Goal: Find specific page/section: Find specific page/section

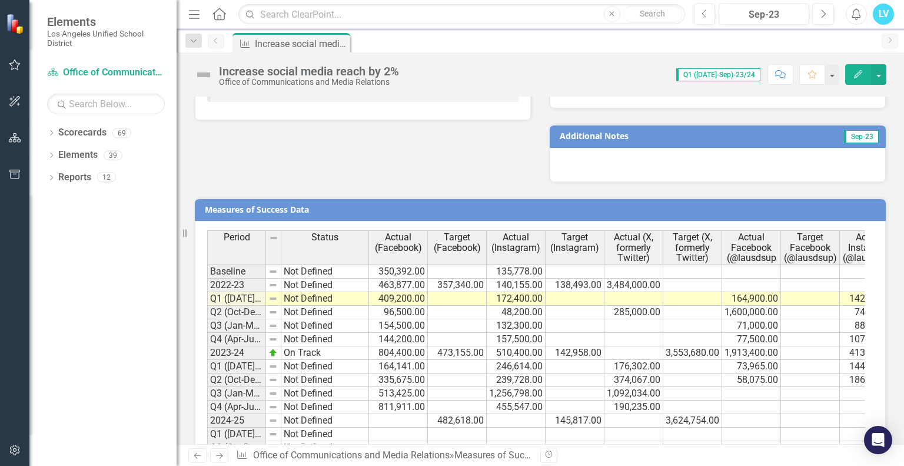
scroll to position [868, 0]
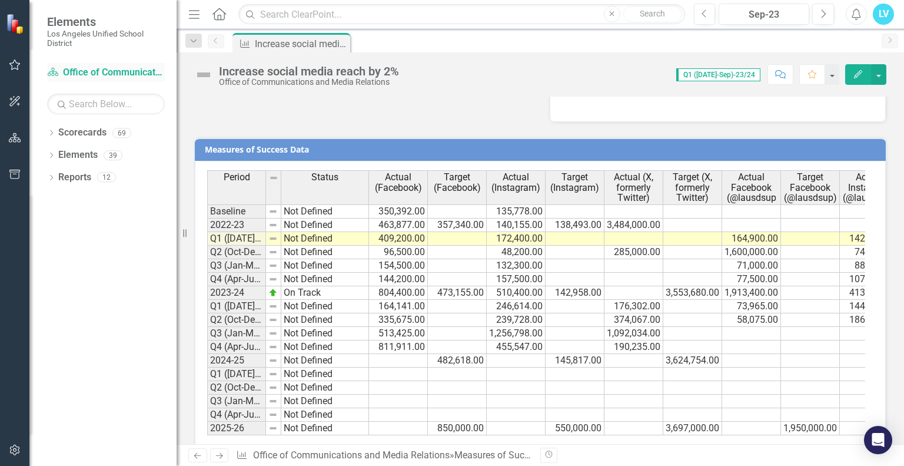
click at [105, 63] on div "Scorecard Office of Communications and Media Relations" at bounding box center [106, 72] width 118 height 19
click at [106, 64] on div "Scorecard Office of Communications and Media Relations" at bounding box center [106, 72] width 118 height 19
click at [106, 75] on link "Scorecard Office of Communications and Media Relations" at bounding box center [106, 73] width 118 height 14
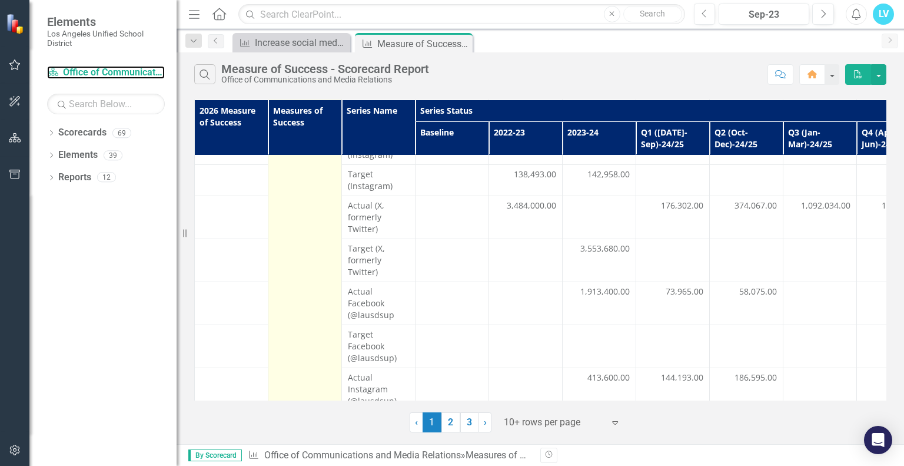
scroll to position [267, 0]
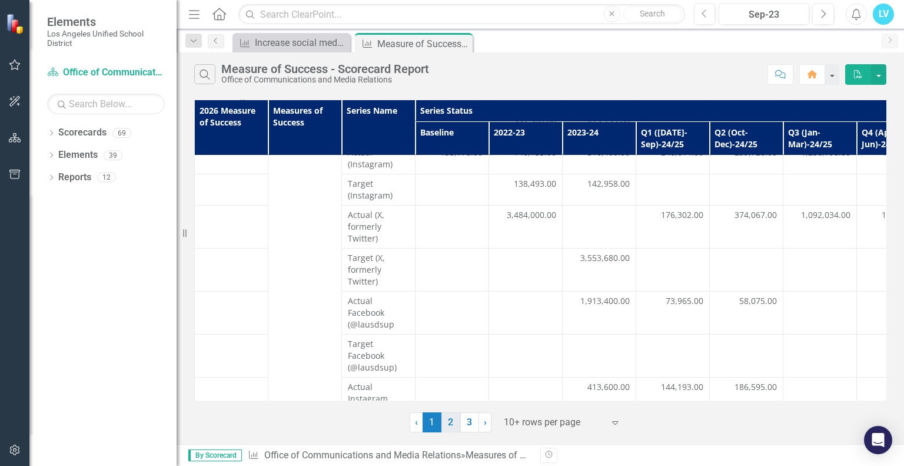
click at [452, 423] on link "2" at bounding box center [451, 422] width 19 height 20
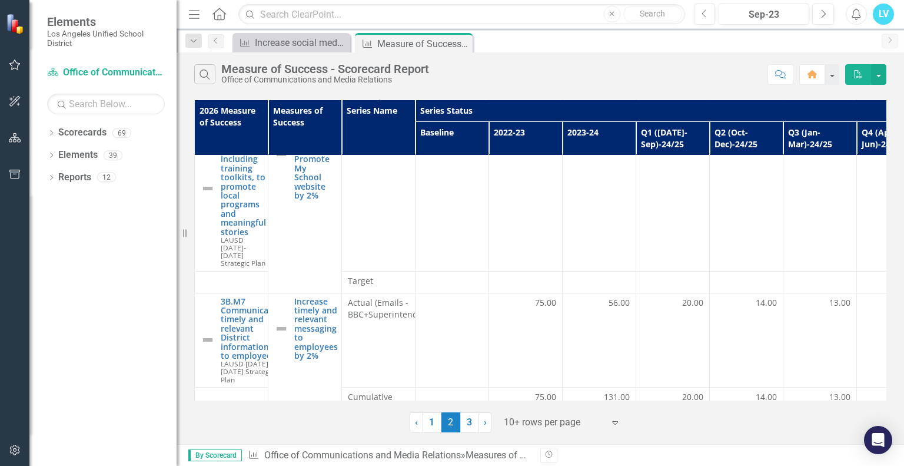
scroll to position [0, 0]
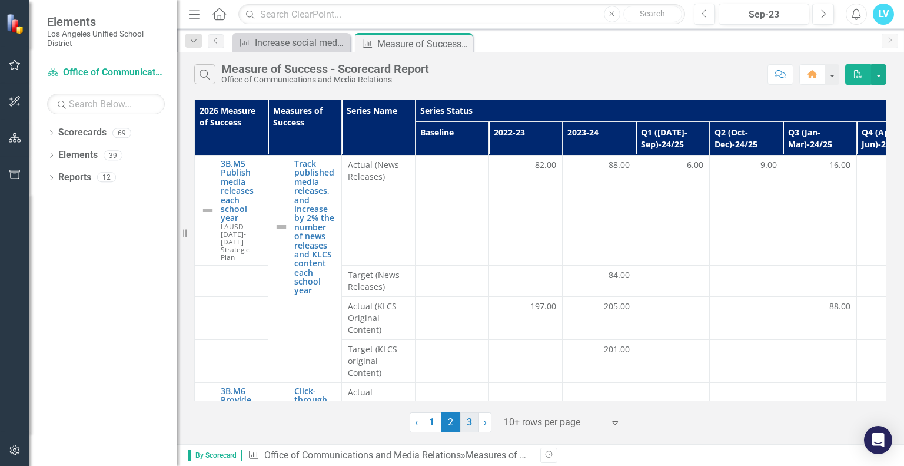
click at [476, 429] on link "3" at bounding box center [469, 422] width 19 height 20
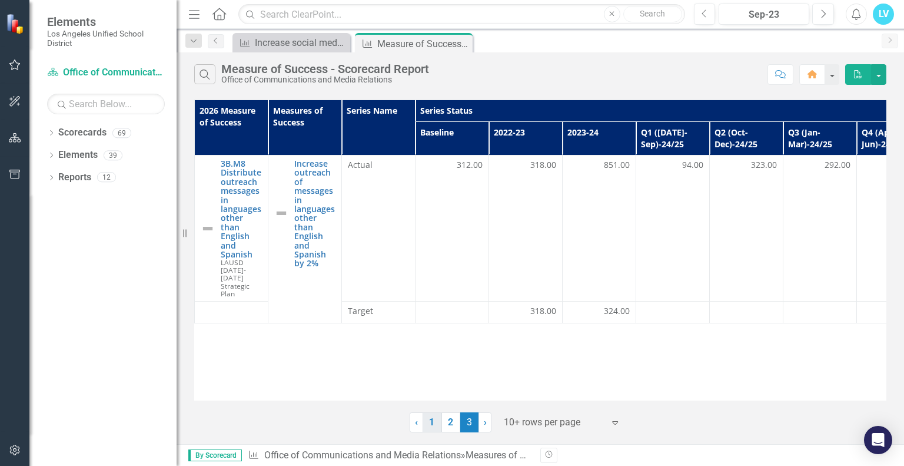
click at [433, 419] on link "1" at bounding box center [432, 422] width 19 height 20
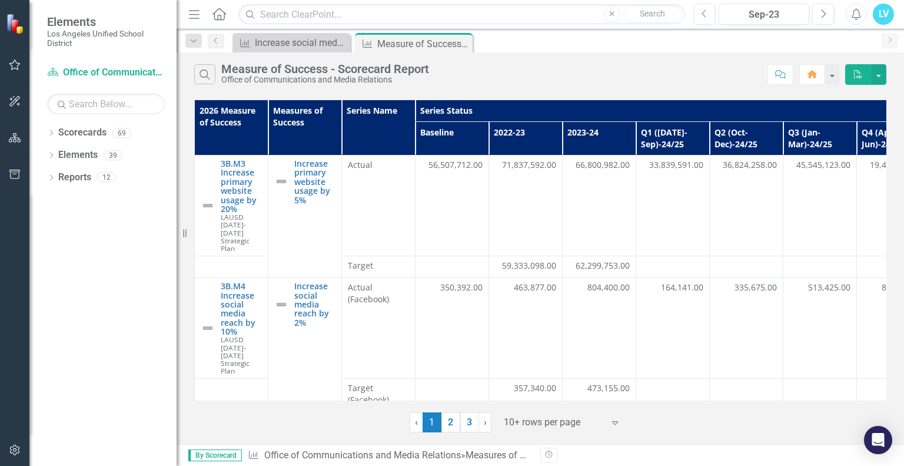
click at [436, 415] on span "1 (current)" at bounding box center [432, 422] width 19 height 20
click at [447, 428] on link "2" at bounding box center [451, 422] width 19 height 20
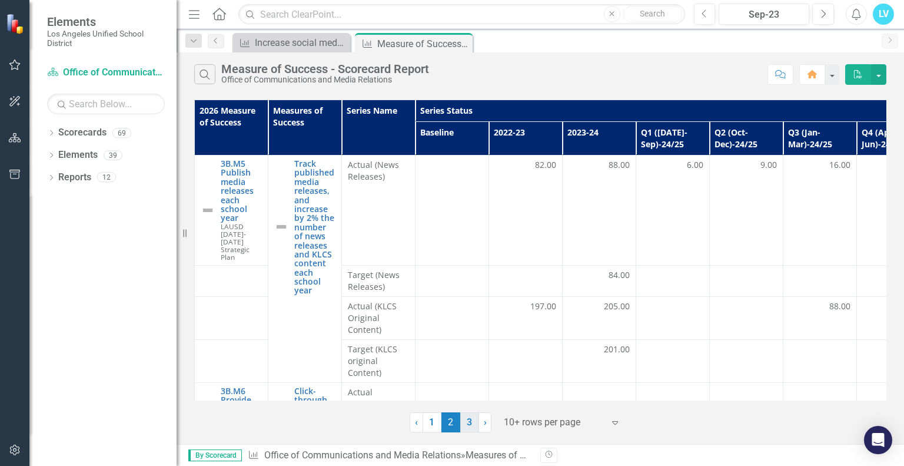
click at [466, 423] on link "3" at bounding box center [469, 422] width 19 height 20
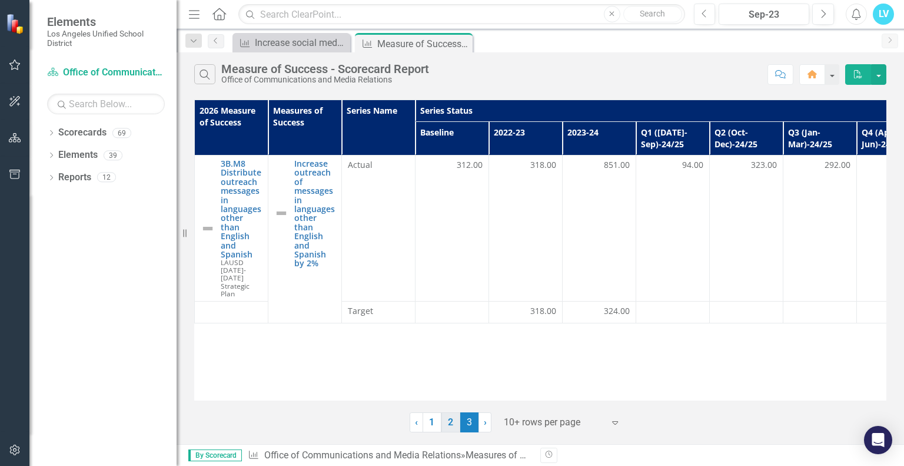
click at [449, 419] on link "2" at bounding box center [451, 422] width 19 height 20
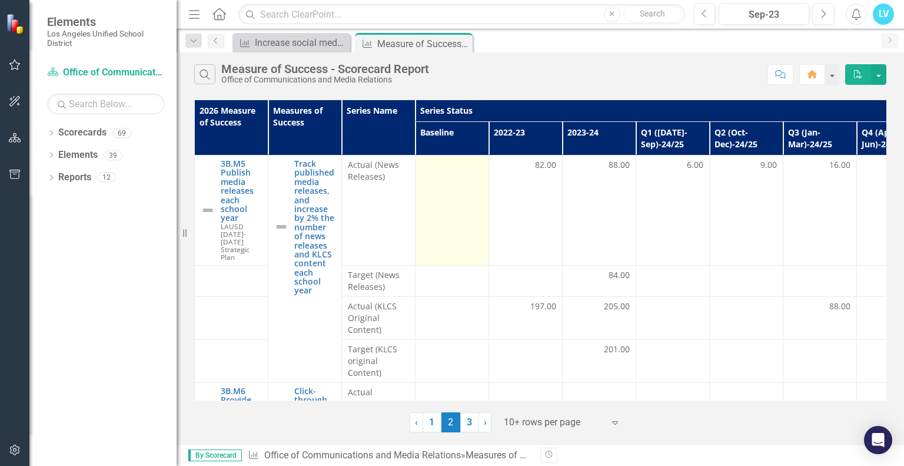
click at [456, 180] on td at bounding box center [453, 210] width 74 height 110
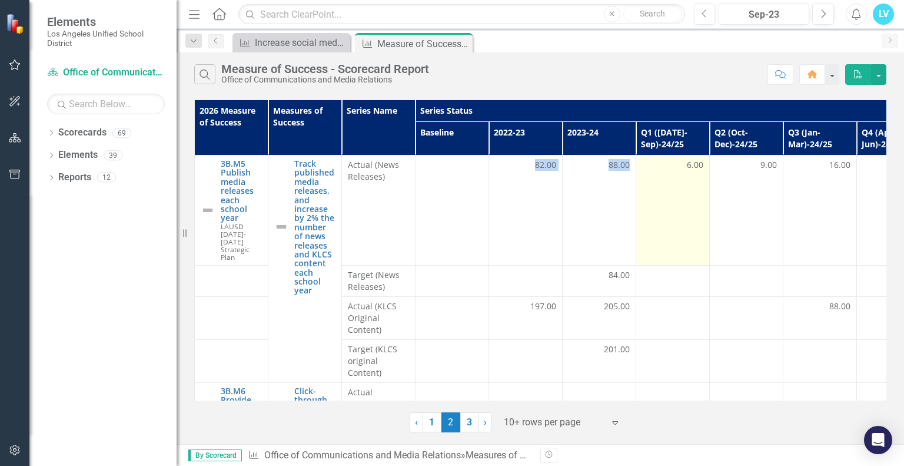
drag, startPoint x: 520, startPoint y: 208, endPoint x: 646, endPoint y: 202, distance: 126.1
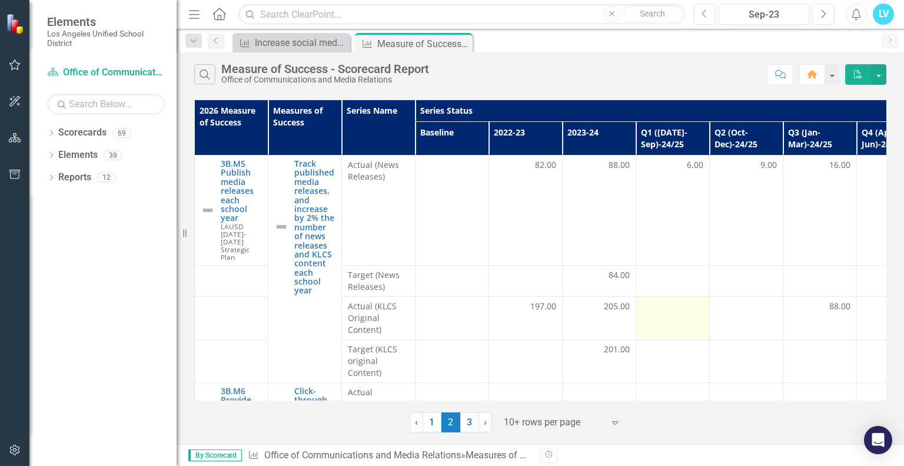
click at [669, 303] on div at bounding box center [672, 307] width 61 height 14
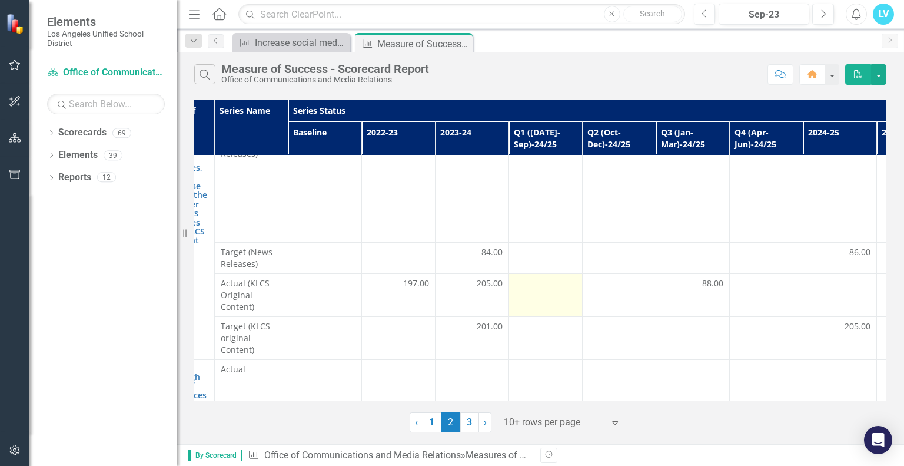
scroll to position [23, 0]
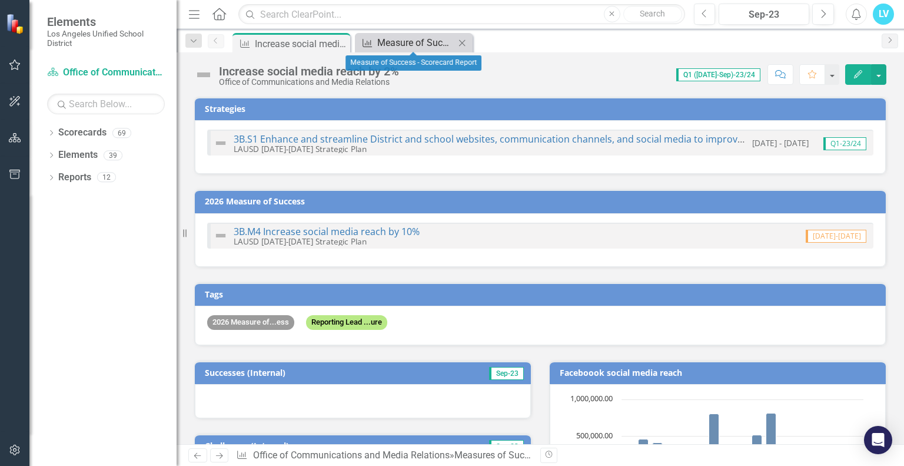
click at [377, 49] on div "Measure of Success - Scorecard Report" at bounding box center [416, 42] width 78 height 15
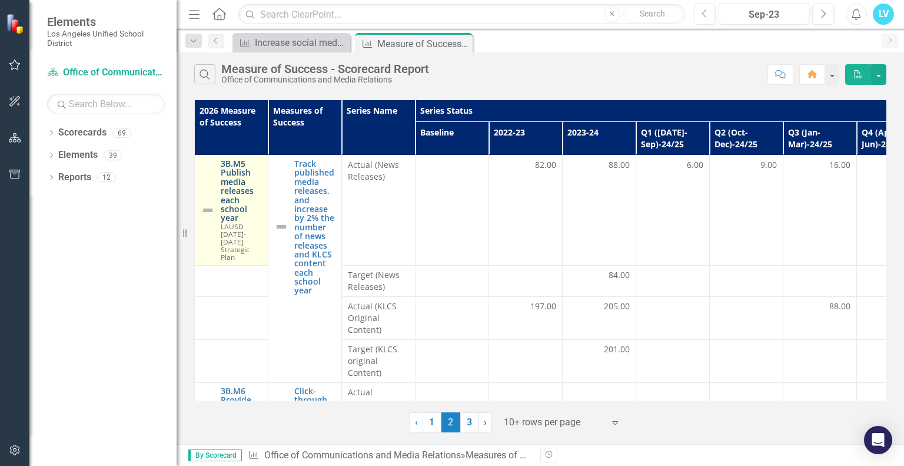
click at [231, 207] on link "3B.M5 Publish media releases each school year" at bounding box center [241, 191] width 41 height 64
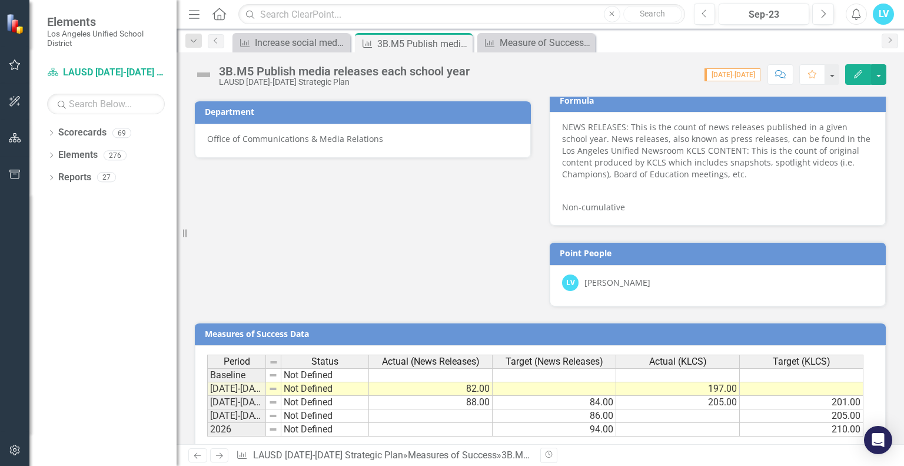
scroll to position [623, 0]
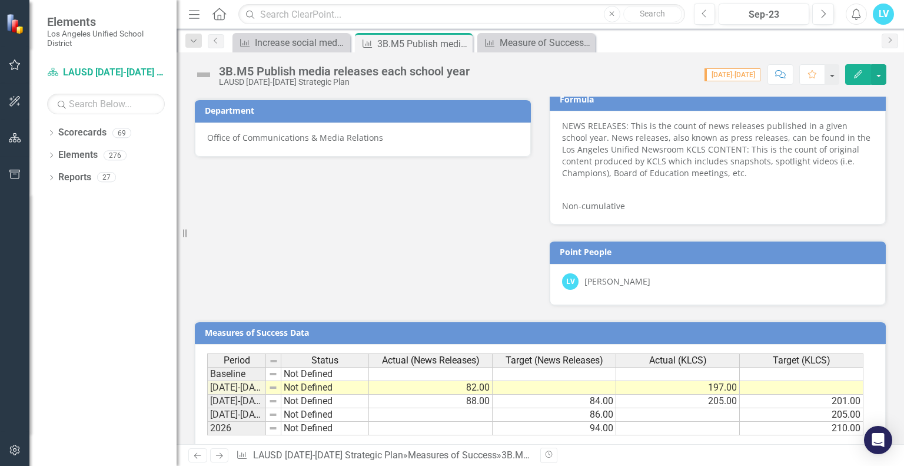
click at [863, 72] on icon "Edit" at bounding box center [858, 74] width 11 height 8
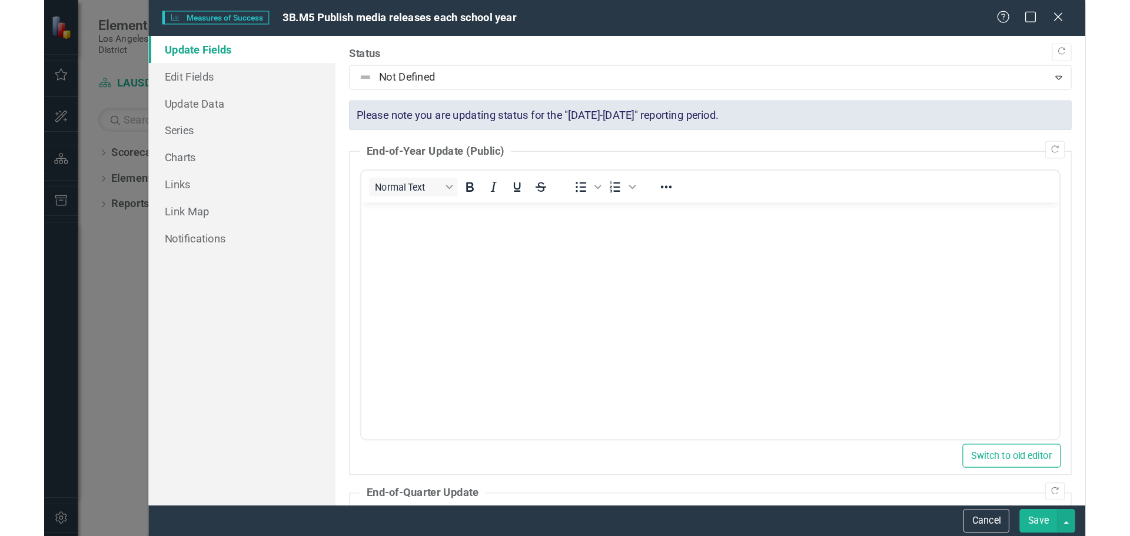
scroll to position [0, 0]
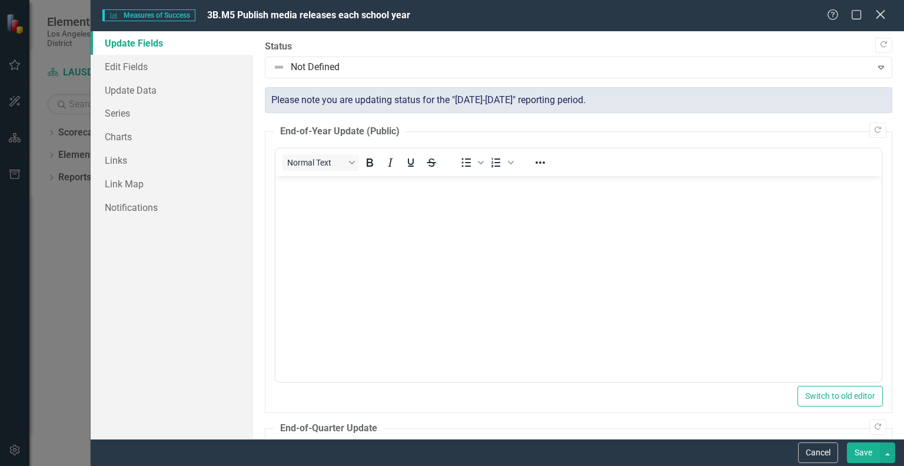
click at [883, 15] on icon "Close" at bounding box center [880, 14] width 15 height 11
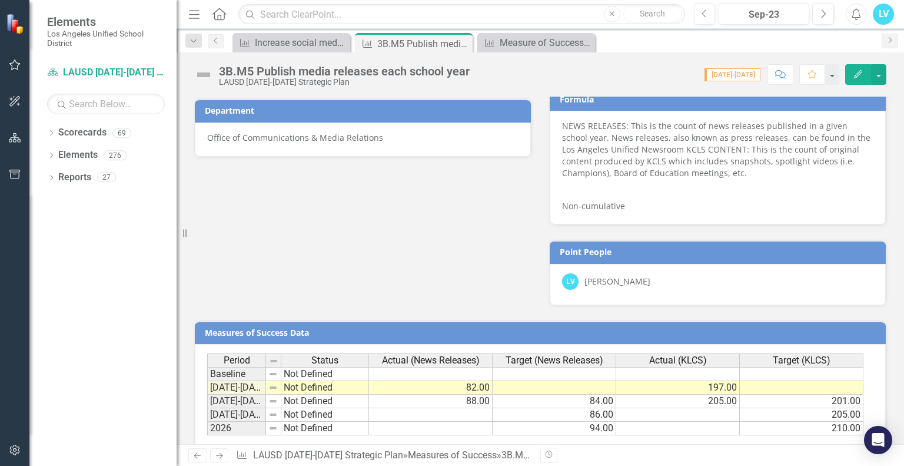
click at [613, 277] on div "[PERSON_NAME]" at bounding box center [618, 281] width 66 height 12
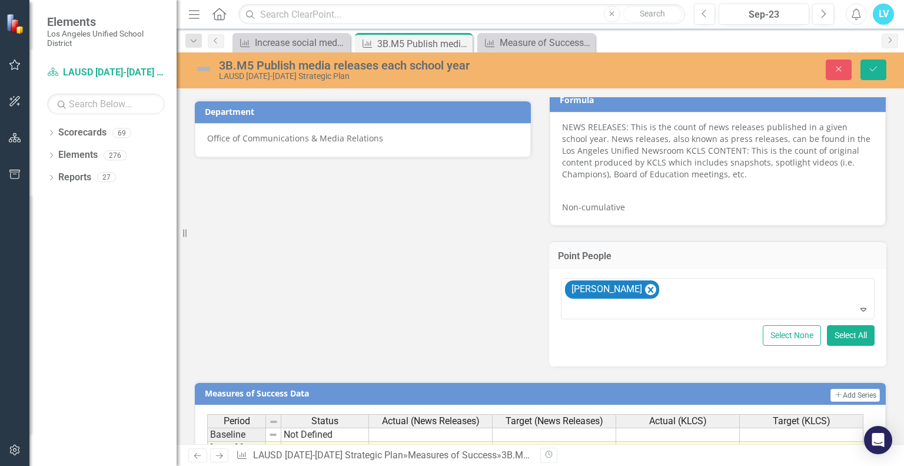
click at [679, 251] on h3 "Point People" at bounding box center [718, 256] width 320 height 11
click at [839, 68] on icon "Close" at bounding box center [839, 69] width 11 height 8
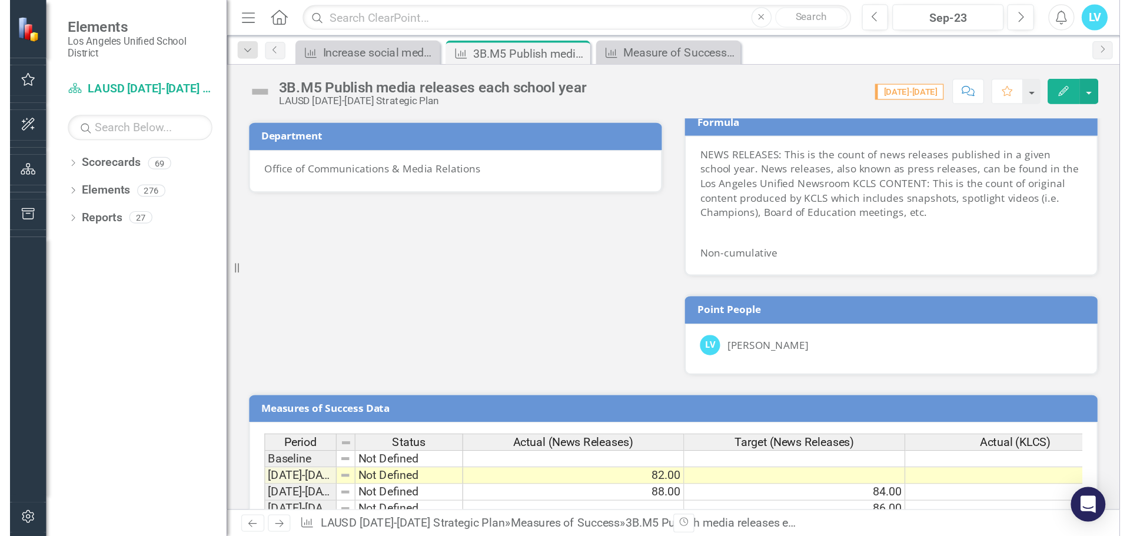
scroll to position [598, 0]
